Goal: Communication & Community: Answer question/provide support

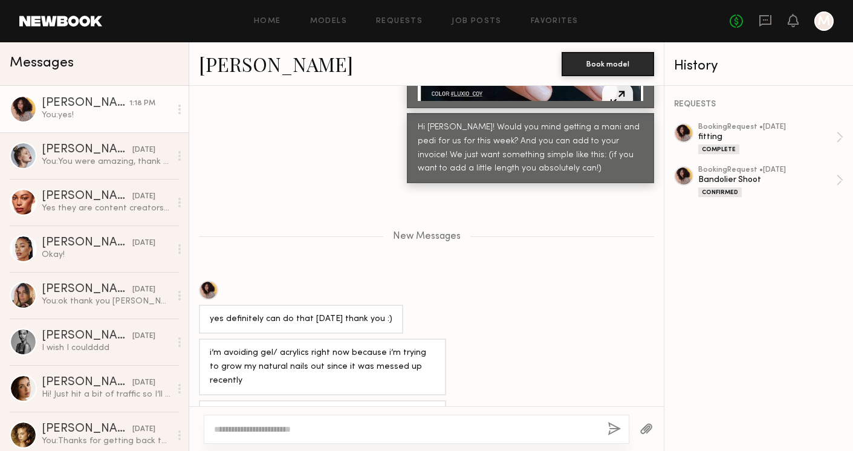
scroll to position [2135, 0]
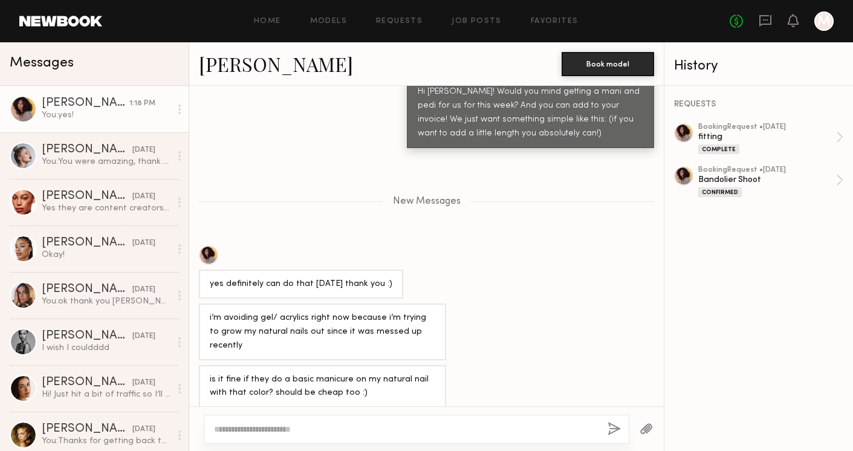
click at [287, 426] on textarea at bounding box center [406, 429] width 384 height 12
type textarea "**********"
click at [614, 424] on button "button" at bounding box center [614, 429] width 13 height 15
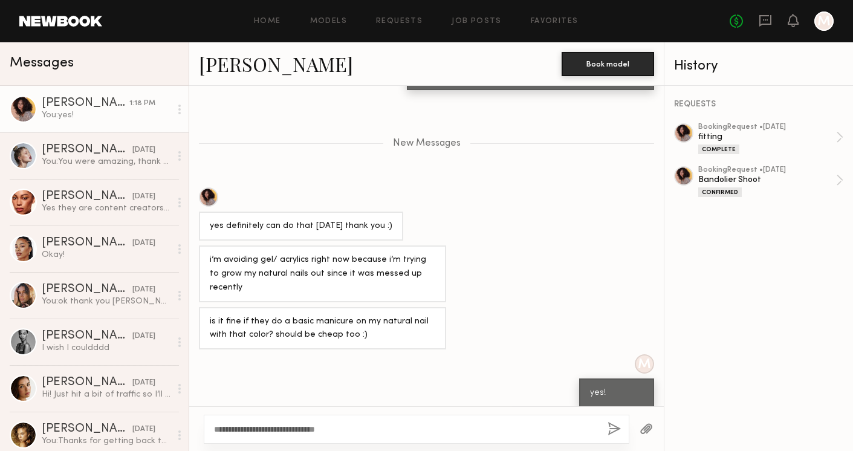
scroll to position [2269, 0]
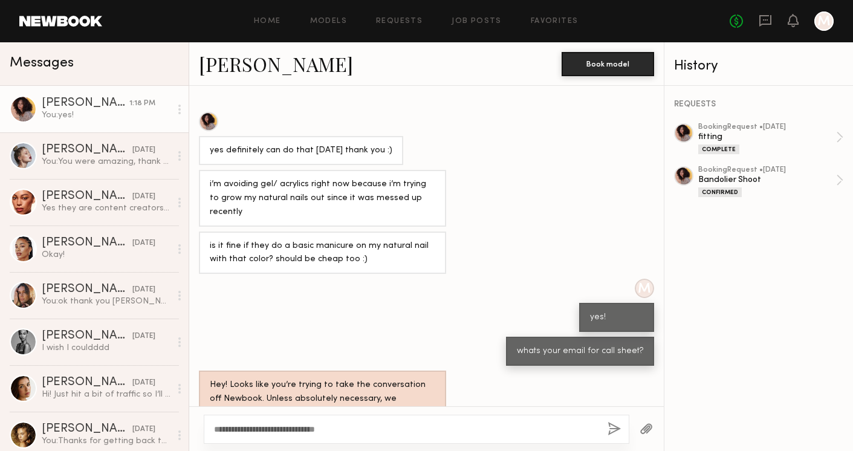
click at [304, 337] on div "whats your email for call sheet?" at bounding box center [426, 351] width 475 height 29
click at [467, 279] on div "M yes!" at bounding box center [426, 305] width 475 height 53
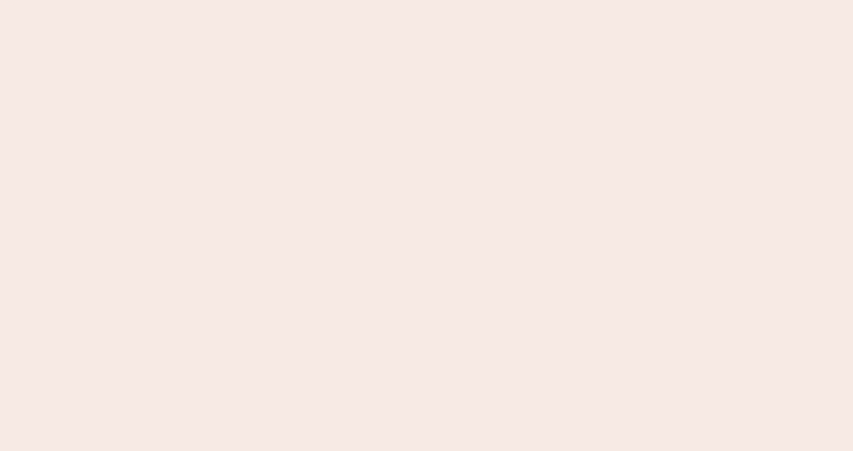
click at [386, 423] on nb-app "Almost there Thank you for registering for Newbook. Your account is under revie…" at bounding box center [426, 225] width 853 height 451
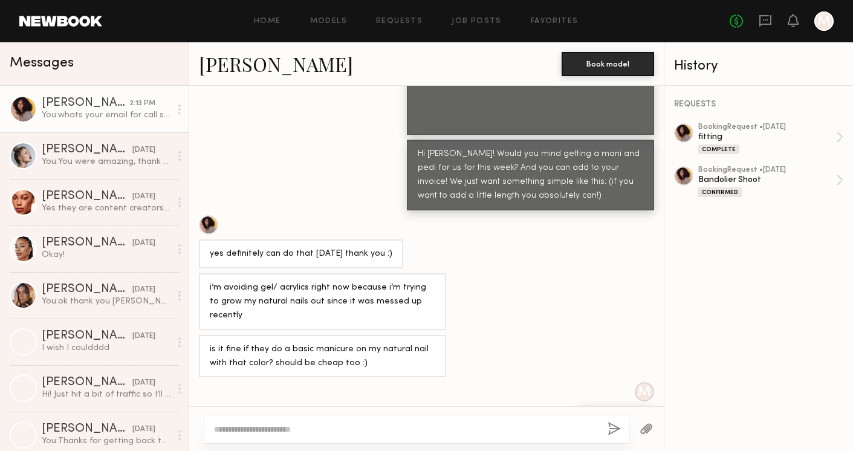
scroll to position [2987, 0]
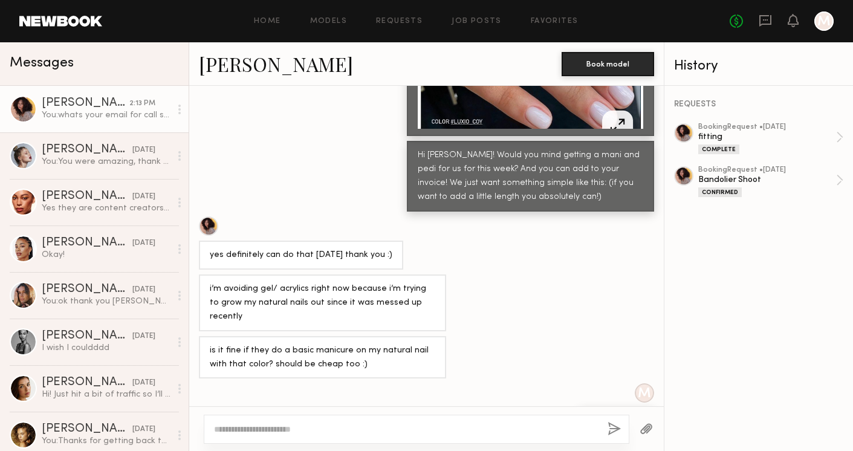
click at [320, 427] on textarea at bounding box center [406, 429] width 384 height 12
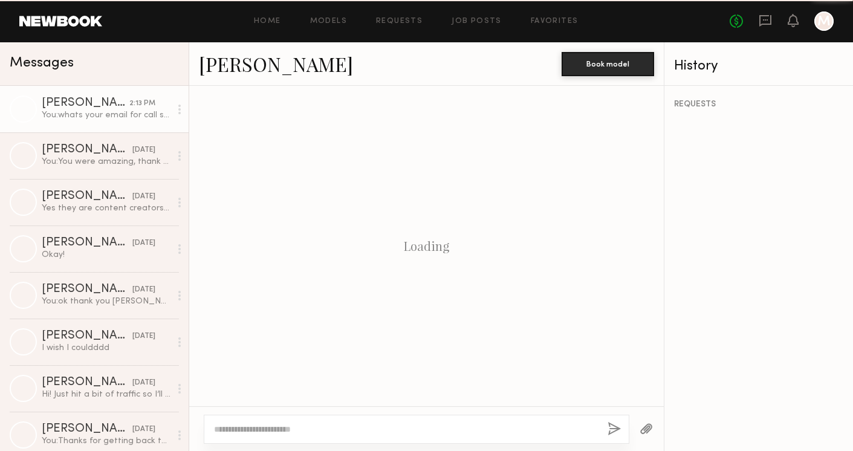
scroll to position [678, 0]
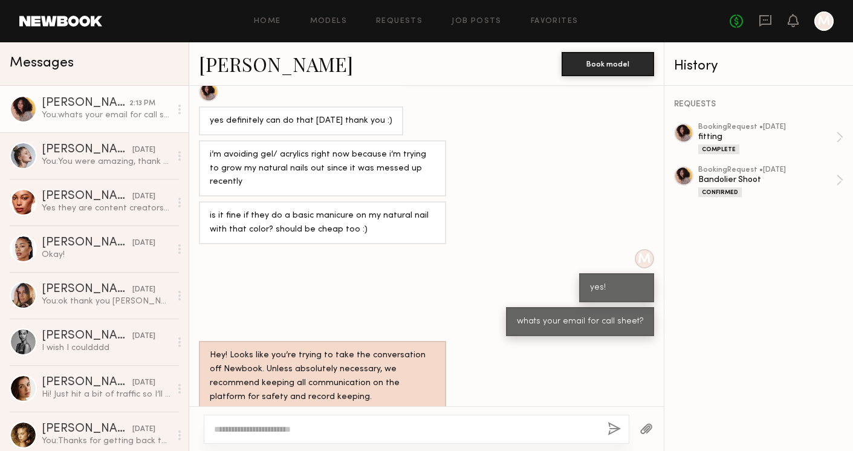
click at [371, 427] on textarea at bounding box center [406, 429] width 384 height 12
click at [320, 432] on textarea at bounding box center [406, 429] width 384 height 12
click at [351, 432] on textarea at bounding box center [406, 429] width 384 height 12
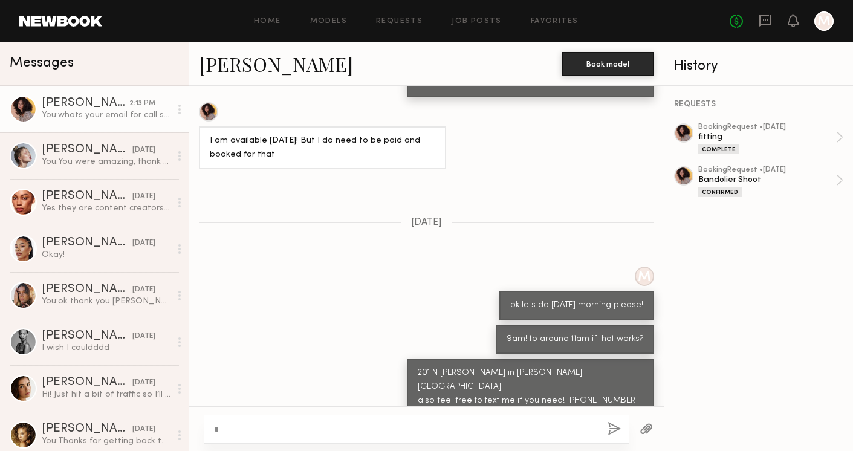
scroll to position [3063, 0]
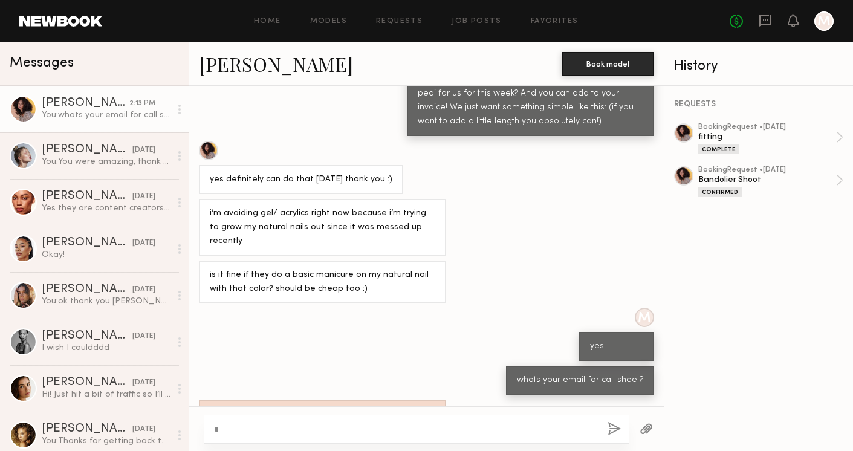
click at [351, 429] on textarea at bounding box center [406, 429] width 384 height 12
click at [338, 308] on div "M yes!" at bounding box center [426, 334] width 475 height 53
drag, startPoint x: 336, startPoint y: 216, endPoint x: 236, endPoint y: 213, distance: 99.2
click at [238, 268] on div "is it fine if they do a basic manicure on my natural nail with that color? shou…" at bounding box center [323, 282] width 226 height 28
click at [342, 308] on div "M yes!" at bounding box center [426, 334] width 475 height 53
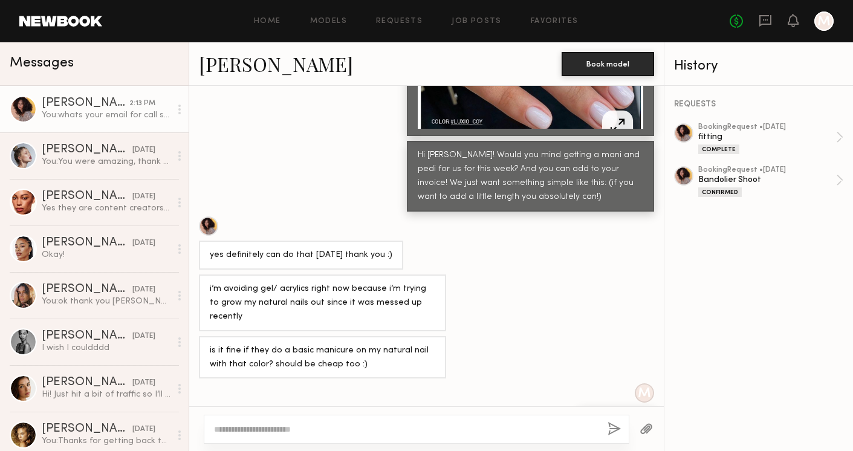
scroll to position [3063, 0]
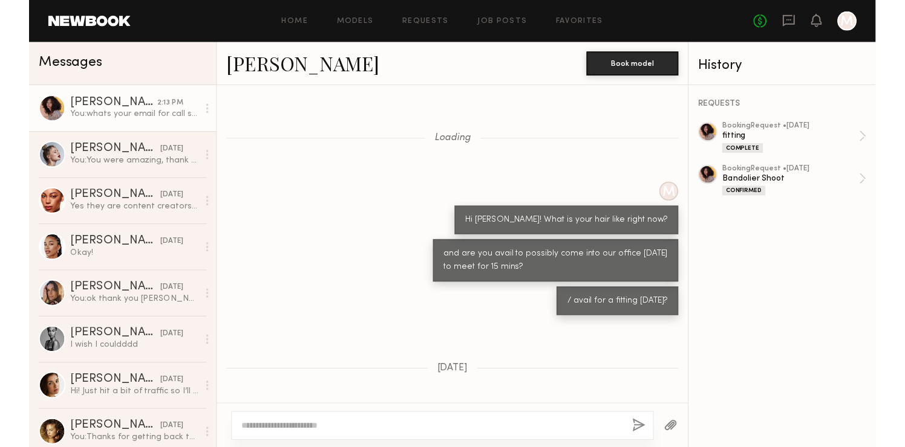
scroll to position [3063, 0]
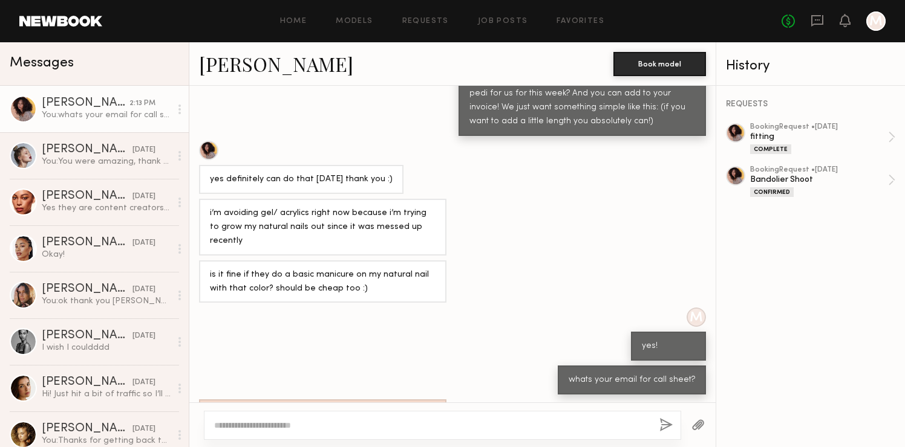
click at [540, 199] on div "i’m avoiding gel/ acrylics right now because i’m trying to grow my natural nail…" at bounding box center [452, 227] width 526 height 57
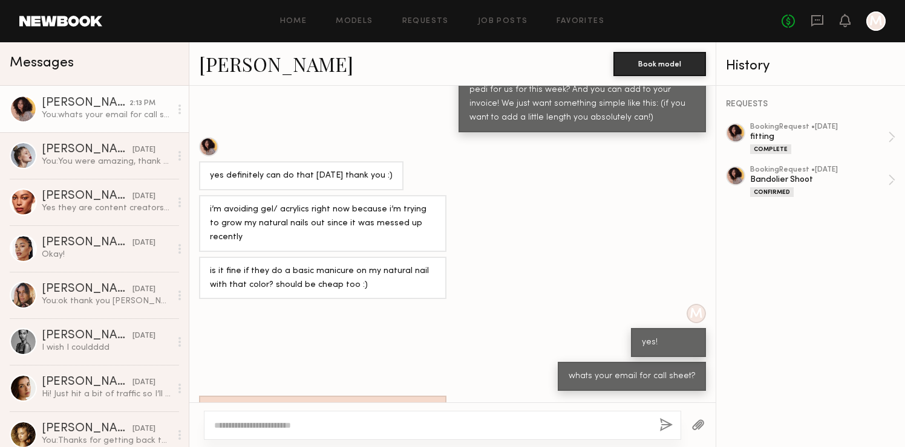
click at [93, 114] on div "You: whats your email for call sheet?" at bounding box center [106, 114] width 129 height 11
